Goal: Information Seeking & Learning: Learn about a topic

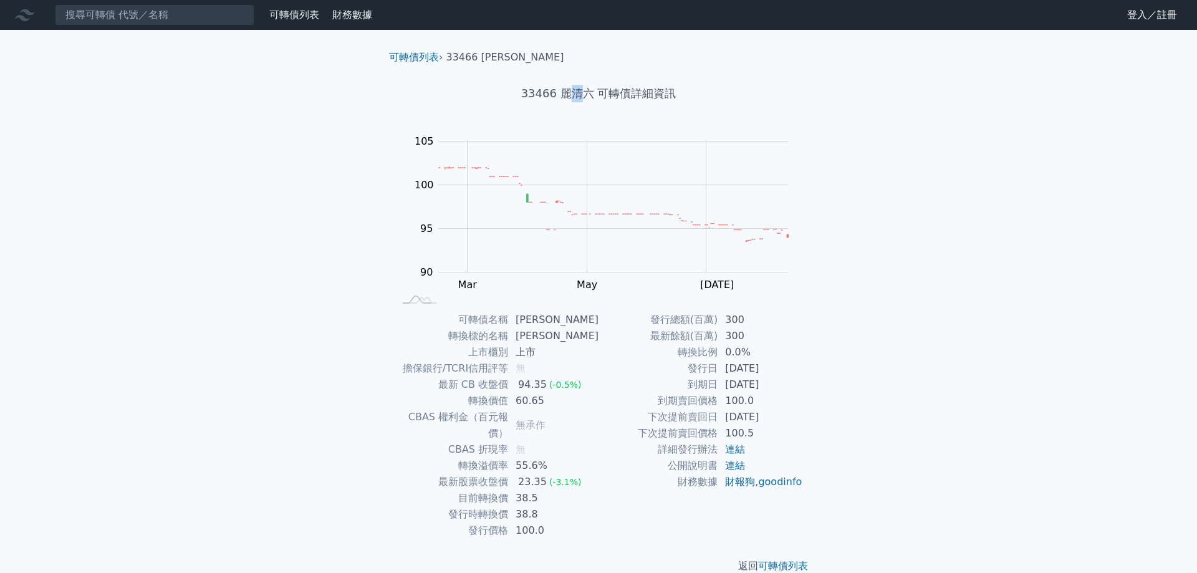
drag, startPoint x: 579, startPoint y: 96, endPoint x: 563, endPoint y: 93, distance: 16.5
click at [565, 94] on h1 "33466 麗清六 可轉債詳細資訊" at bounding box center [598, 93] width 439 height 17
click at [589, 113] on div "33466 麗清六 可轉債詳細資訊" at bounding box center [598, 93] width 439 height 57
drag, startPoint x: 581, startPoint y: 93, endPoint x: 558, endPoint y: 95, distance: 23.1
click at [558, 95] on h1 "33466 麗清六 可轉債詳細資訊" at bounding box center [598, 93] width 439 height 17
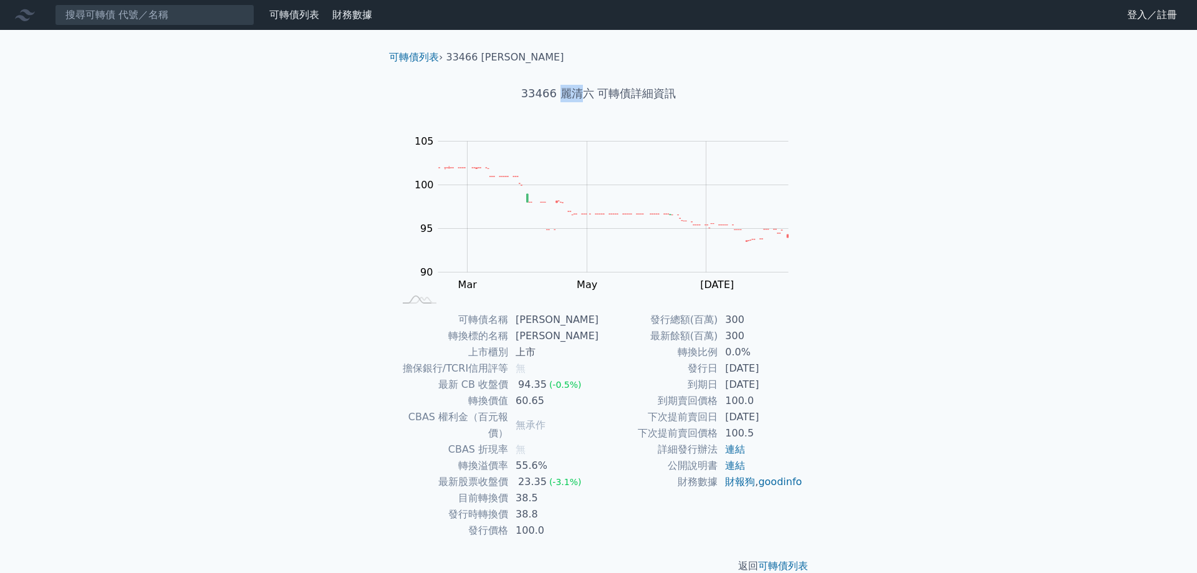
copy h1 "麗清"
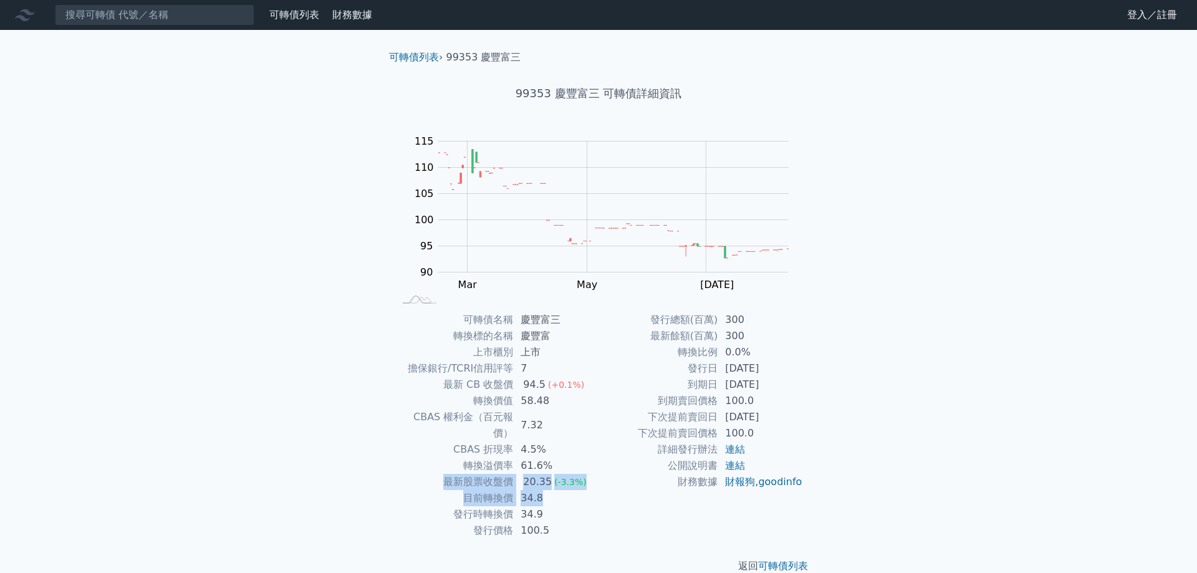
drag, startPoint x: 530, startPoint y: 482, endPoint x: 426, endPoint y: 458, distance: 106.9
click at [426, 458] on tbody "可轉債名稱 慶豐富三 轉換標的名稱 慶豐富 上市櫃別 上市 擔保銀行/TCRI信用評等 7 最新 CB 收盤價 94.5 (+0.1%) 轉換價值 58.48…" at bounding box center [496, 425] width 205 height 227
click at [802, 369] on td "2024-10-14" at bounding box center [760, 368] width 85 height 16
drag, startPoint x: 769, startPoint y: 423, endPoint x: 781, endPoint y: 359, distance: 65.9
click at [781, 359] on tbody "發行總額(百萬) 300 最新餘額(百萬) 300 轉換比例 0.0% 發行日 2024-10-14 到期日 2027-10-14 到期賣回價格 100.0 …" at bounding box center [701, 401] width 205 height 178
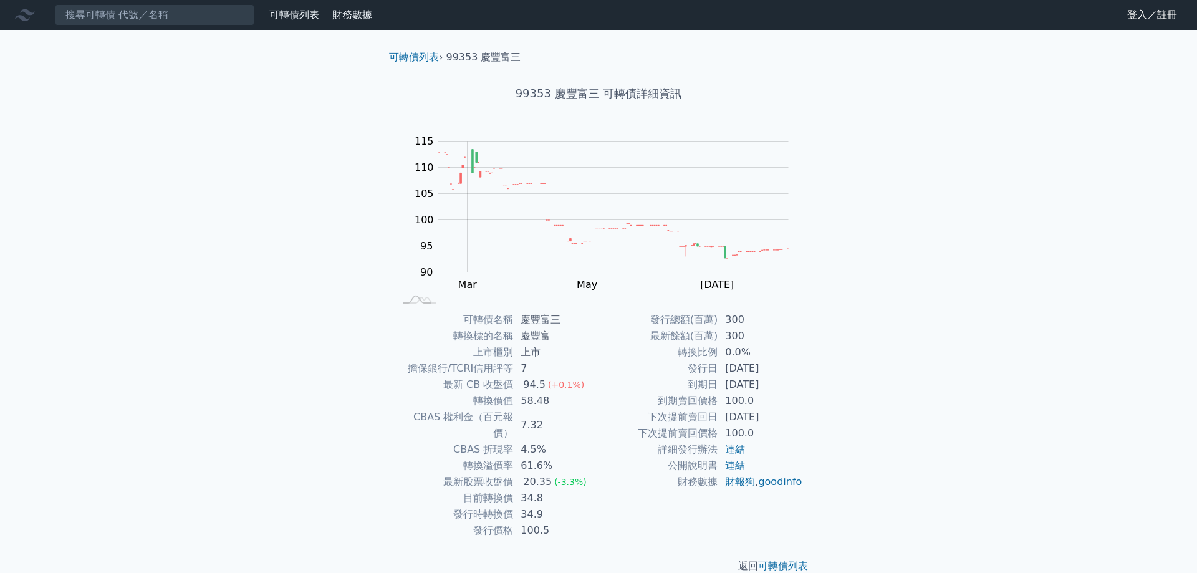
click at [781, 359] on td "0.0%" at bounding box center [760, 352] width 85 height 16
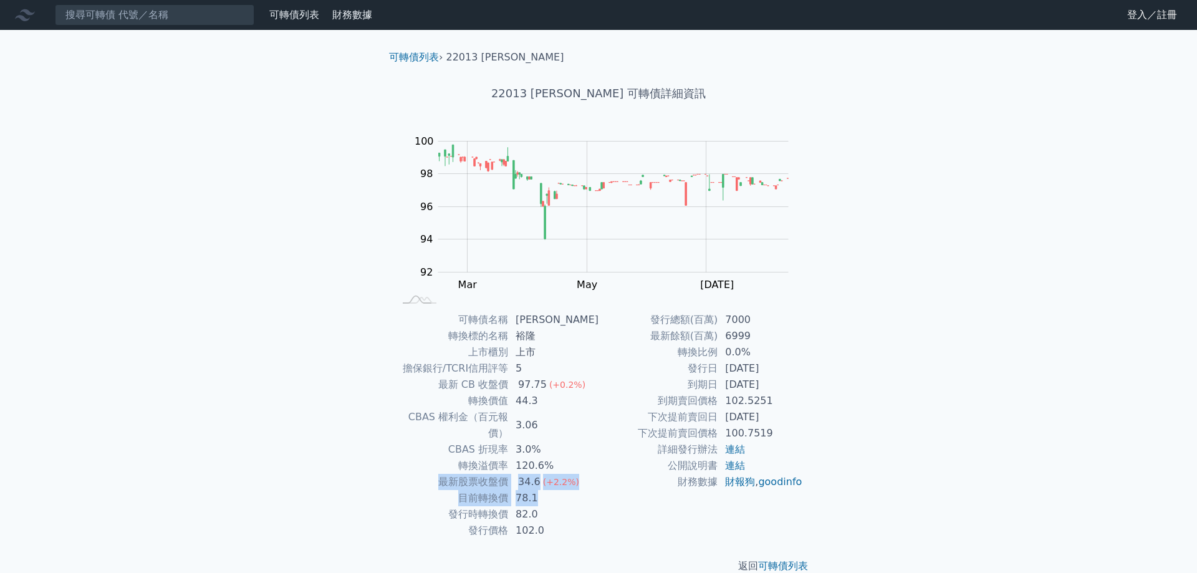
drag, startPoint x: 556, startPoint y: 484, endPoint x: 402, endPoint y: 465, distance: 155.8
click at [402, 466] on tbody "可轉債名稱 裕隆三 轉換標的名稱 裕隆 上市櫃別 上市 擔保銀行/TCRI信用評等 5 最新 CB 收盤價 97.75 (+0.2%) 轉換價值 44.3 C…" at bounding box center [496, 425] width 205 height 227
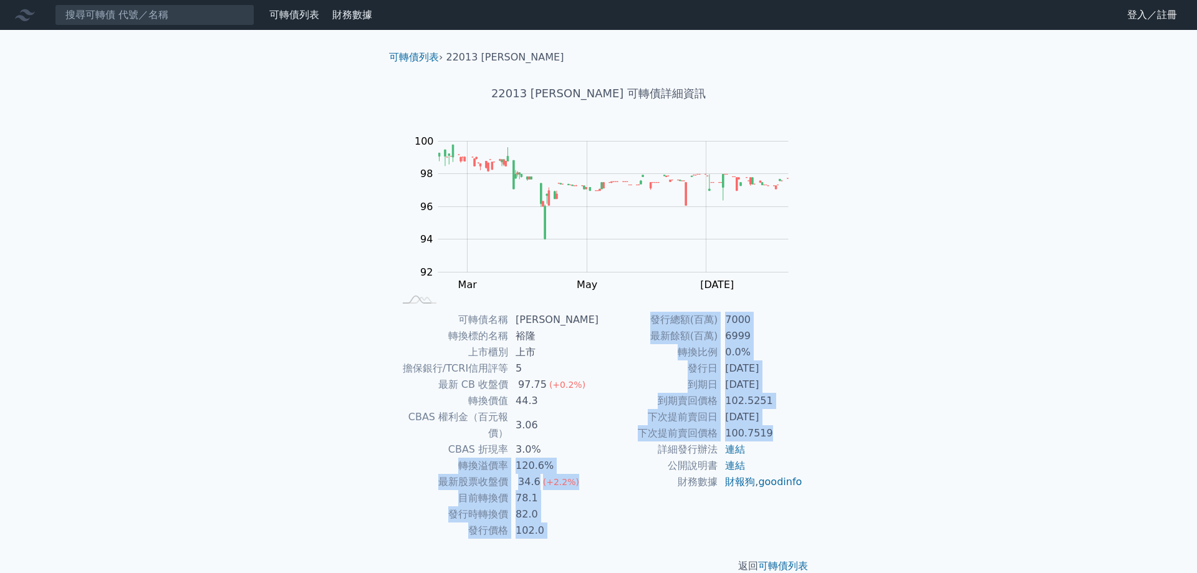
drag, startPoint x: 783, startPoint y: 438, endPoint x: 386, endPoint y: 448, distance: 396.7
click at [386, 448] on div "可轉債名稱 裕隆三 轉換標的名稱 裕隆 上市櫃別 上市 擔保銀行/TCRI信用評等 5 最新 CB 收盤價 97.75 (+0.2%) 轉換價值 44.3 C…" at bounding box center [598, 425] width 439 height 227
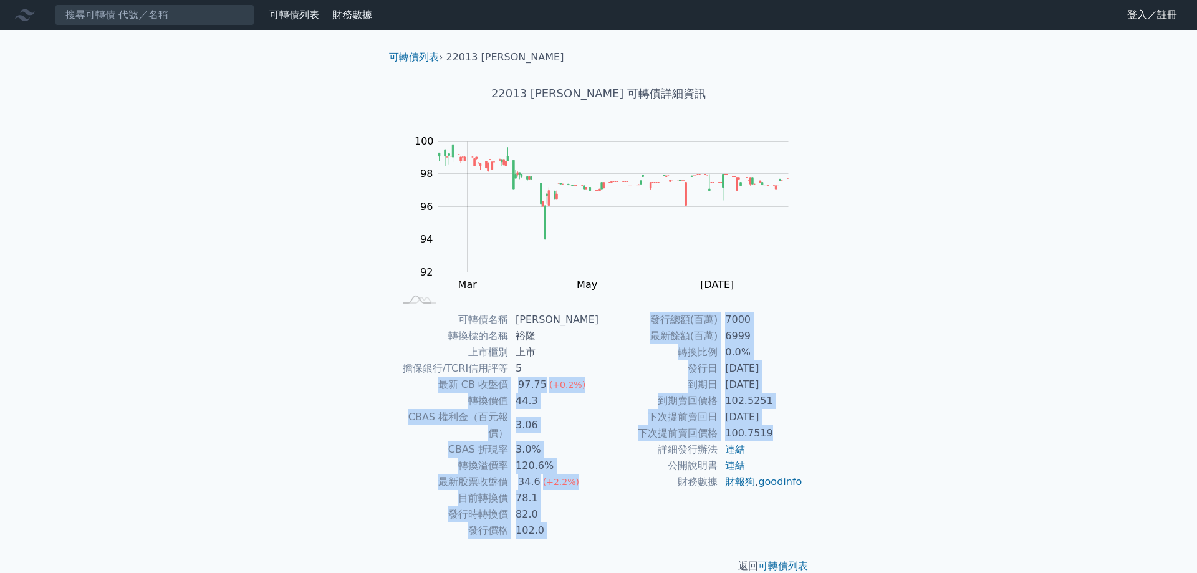
drag, startPoint x: 440, startPoint y: 389, endPoint x: 785, endPoint y: 428, distance: 347.6
click at [785, 428] on div "可轉債名稱 裕隆三 轉換標的名稱 裕隆 上市櫃別 上市 擔保銀行/TCRI信用評等 5 最新 CB 收盤價 97.75 (+0.2%) 轉換價值 44.3 C…" at bounding box center [598, 425] width 439 height 227
click at [785, 428] on td "100.7519" at bounding box center [760, 433] width 85 height 16
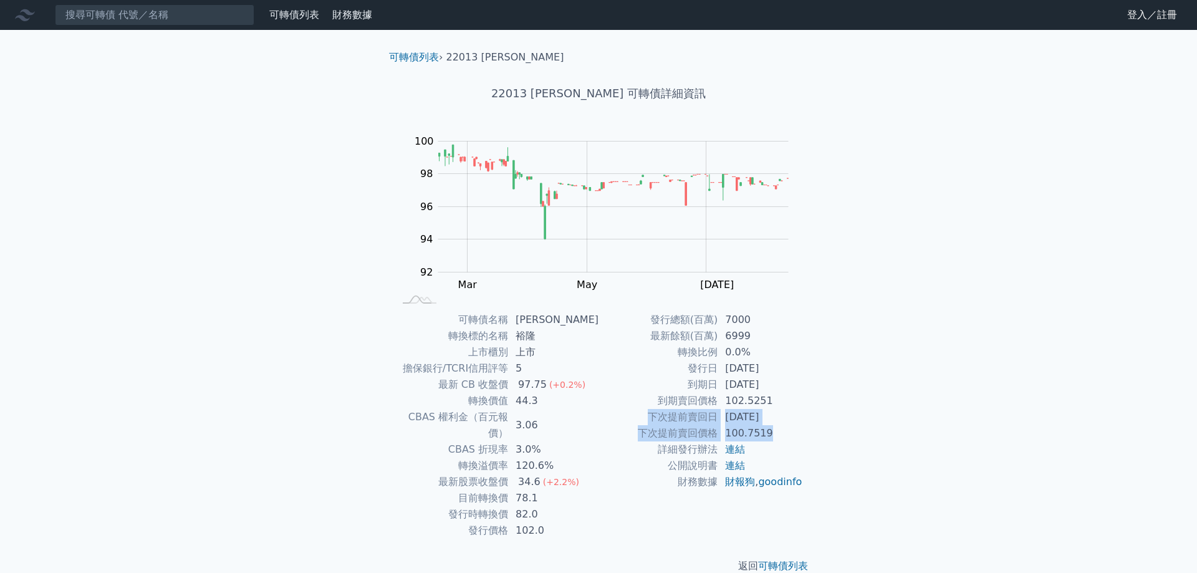
drag, startPoint x: 705, startPoint y: 425, endPoint x: 633, endPoint y: 419, distance: 71.9
click at [633, 419] on tbody "發行總額(百萬) 7000 最新餘額(百萬) 6999 轉換比例 0.0% 發行日 2023-05-25 到期日 2028-05-25 到期賣回價格 102.…" at bounding box center [701, 401] width 205 height 178
